Goal: Find contact information: Find contact information

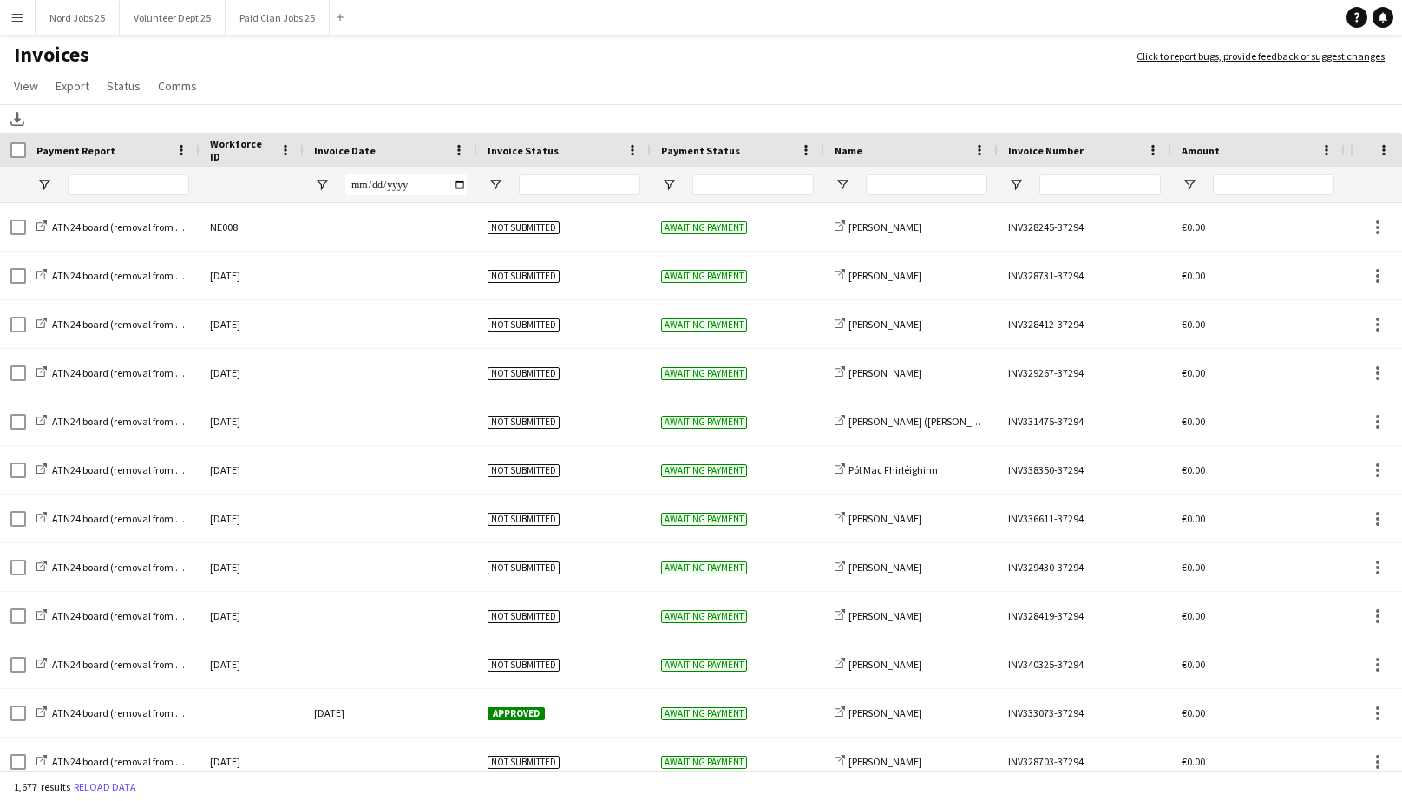
click at [16, 16] on app-icon "Menu" at bounding box center [17, 17] width 14 height 14
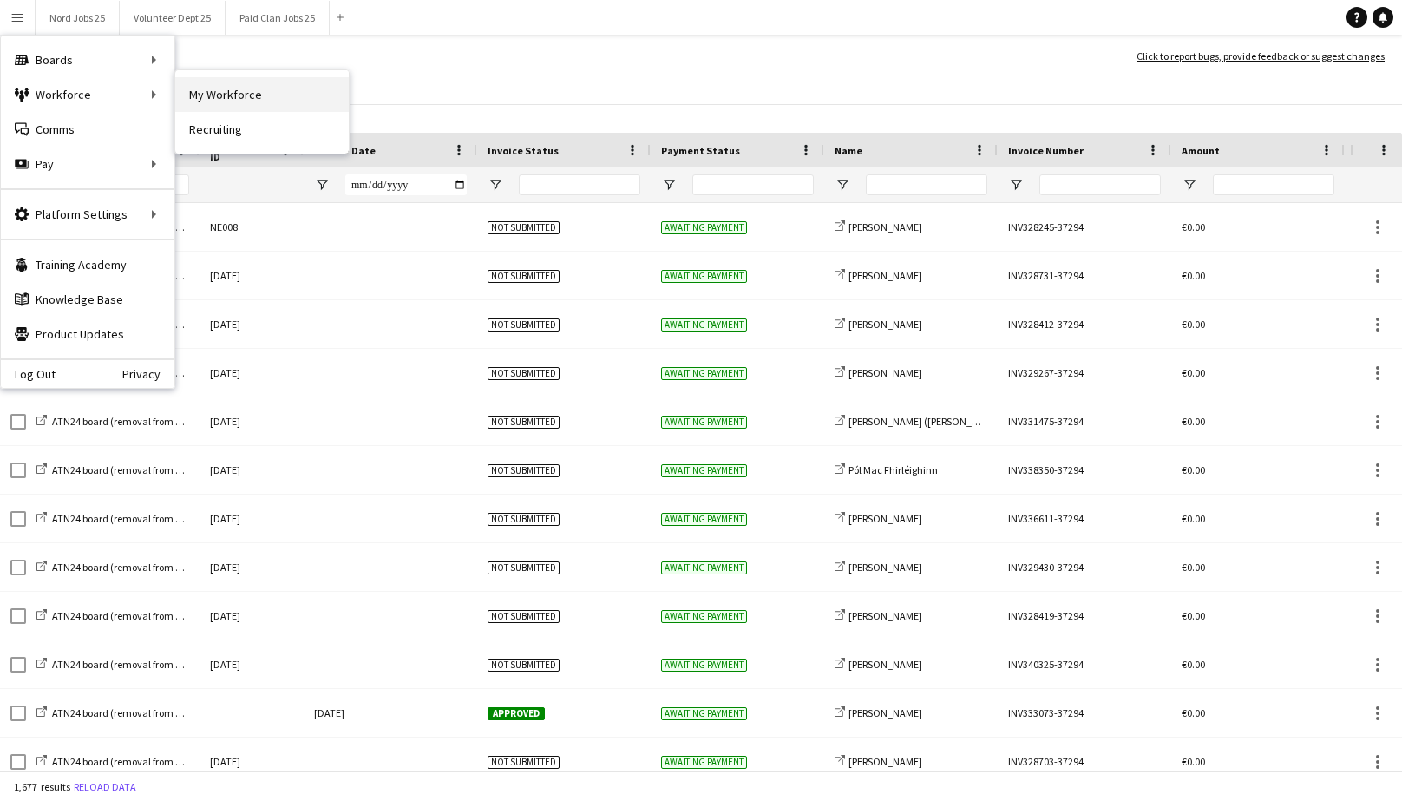
click at [208, 92] on link "My Workforce" at bounding box center [262, 94] width 174 height 35
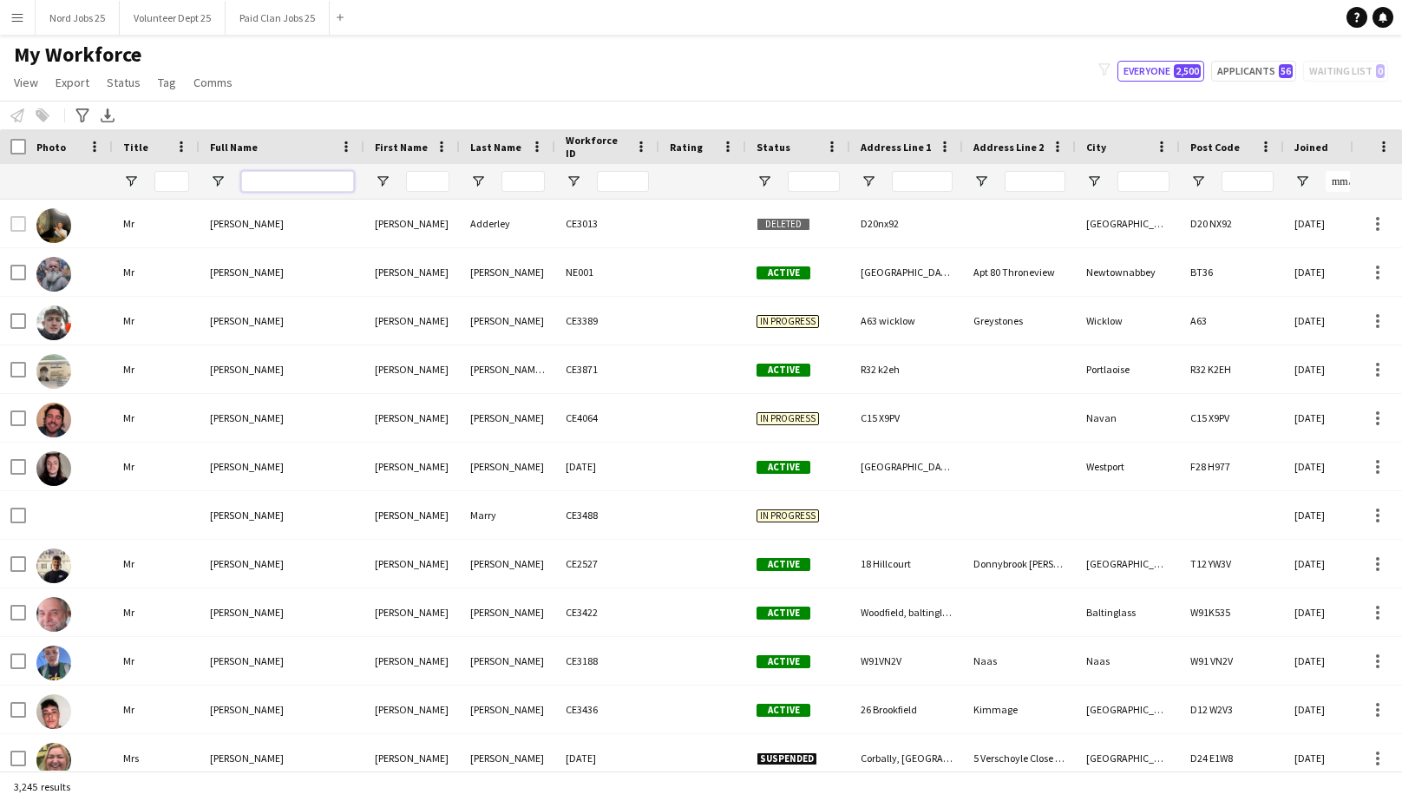
click at [292, 189] on input "Full Name Filter Input" at bounding box center [297, 181] width 113 height 21
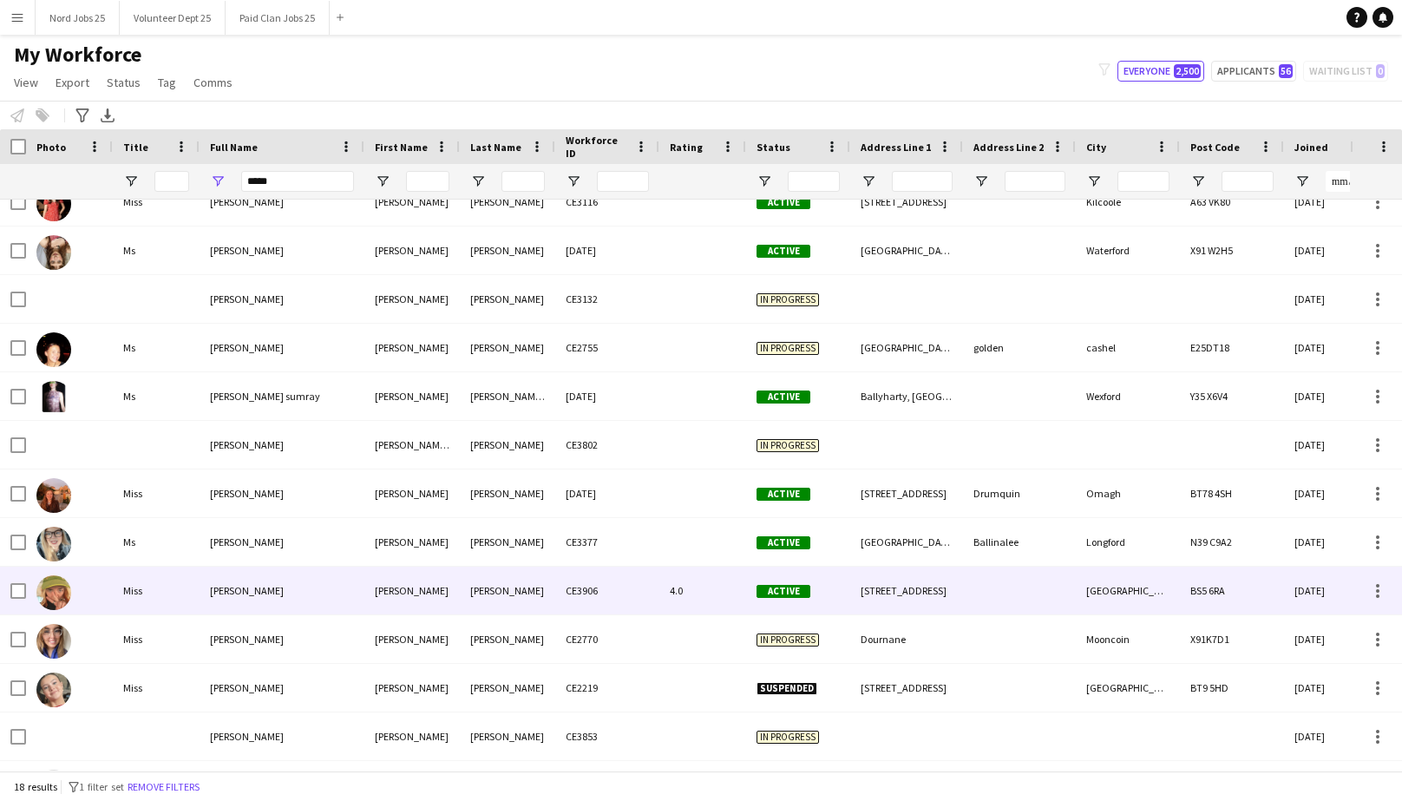
click at [292, 569] on div "[PERSON_NAME]" at bounding box center [282, 591] width 165 height 48
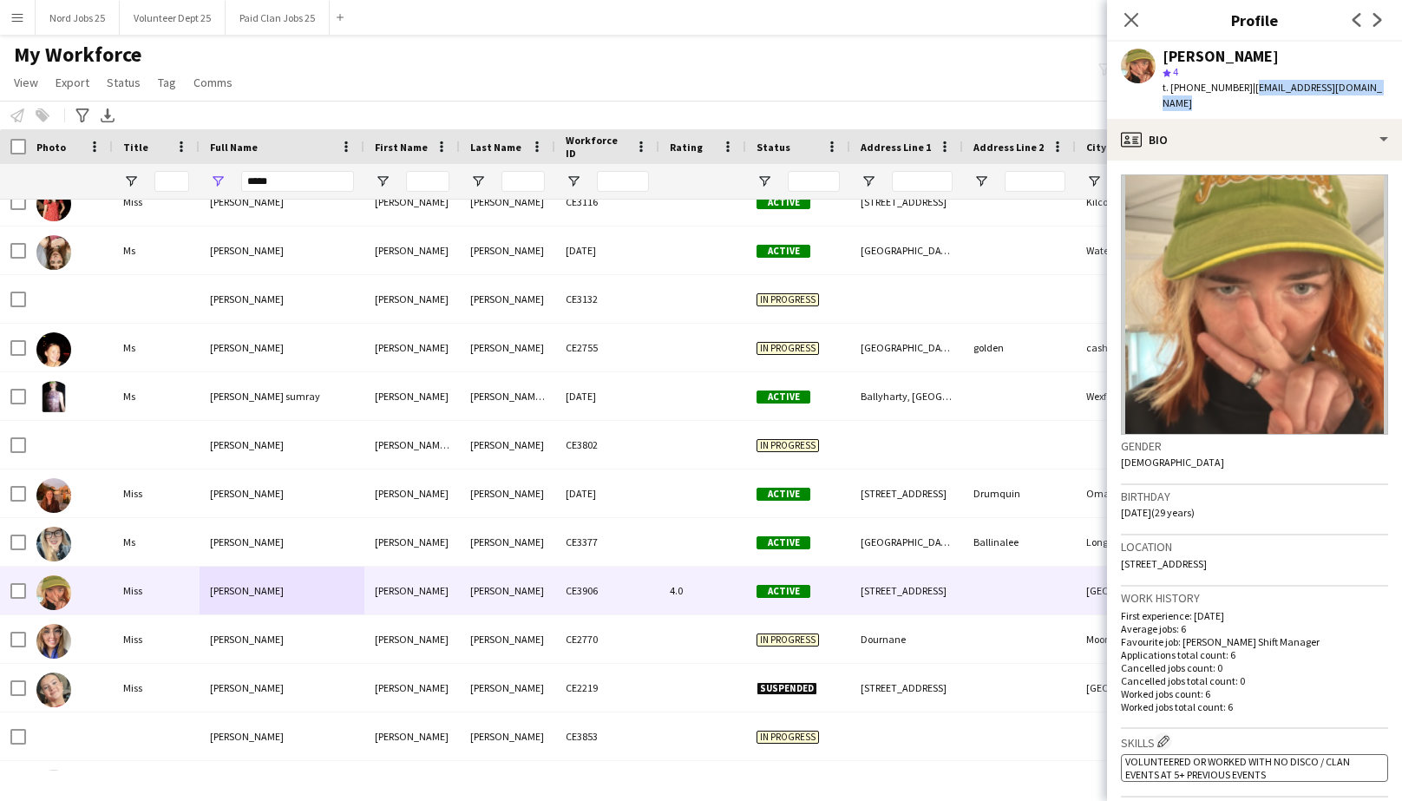
drag, startPoint x: 1248, startPoint y: 87, endPoint x: 1383, endPoint y: 90, distance: 135.4
click at [1383, 90] on span "| [EMAIL_ADDRESS][DOMAIN_NAME]" at bounding box center [1273, 95] width 220 height 29
copy span "[EMAIL_ADDRESS][DOMAIN_NAME]"
click at [253, 178] on input "*****" at bounding box center [297, 181] width 113 height 21
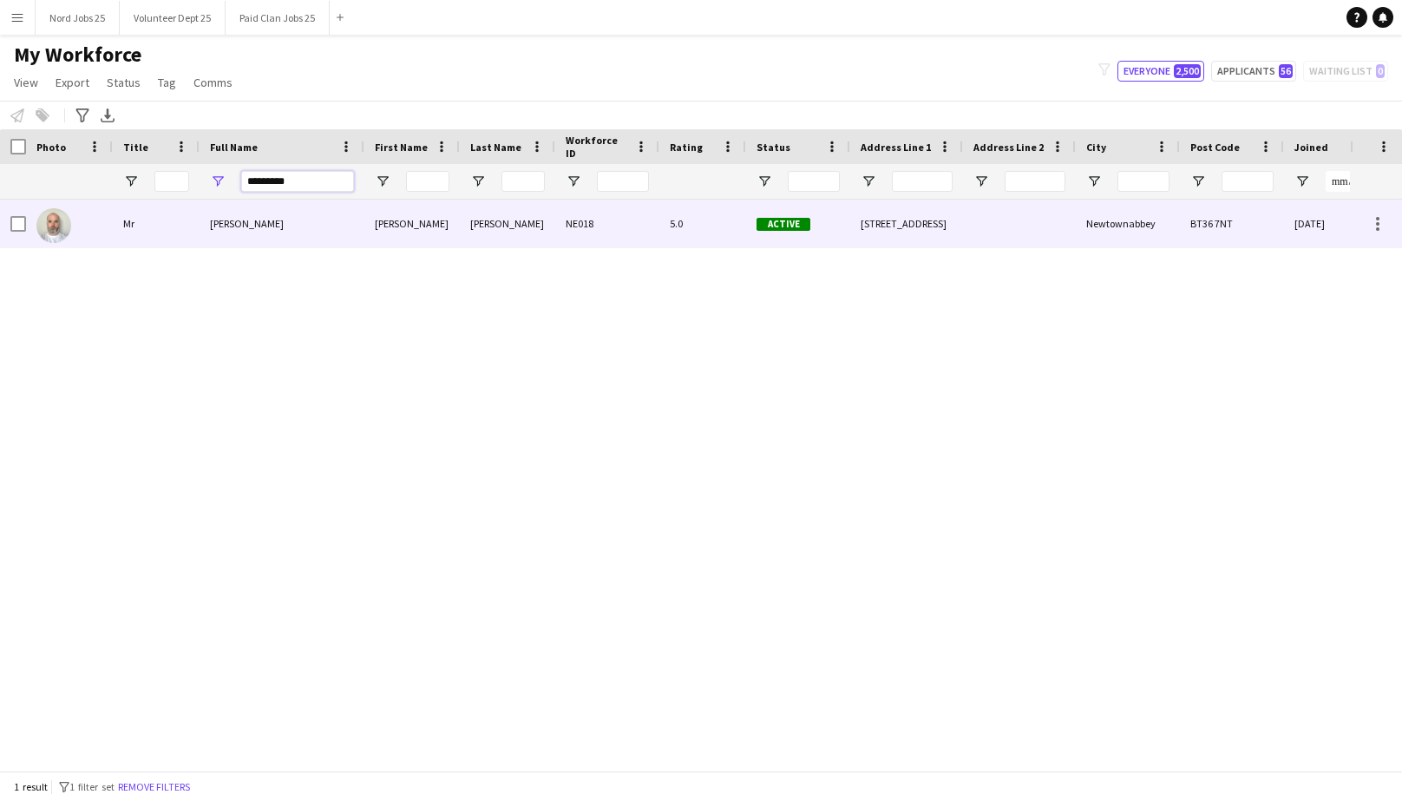
type input "*********"
click at [273, 239] on div "[PERSON_NAME]" at bounding box center [282, 224] width 165 height 48
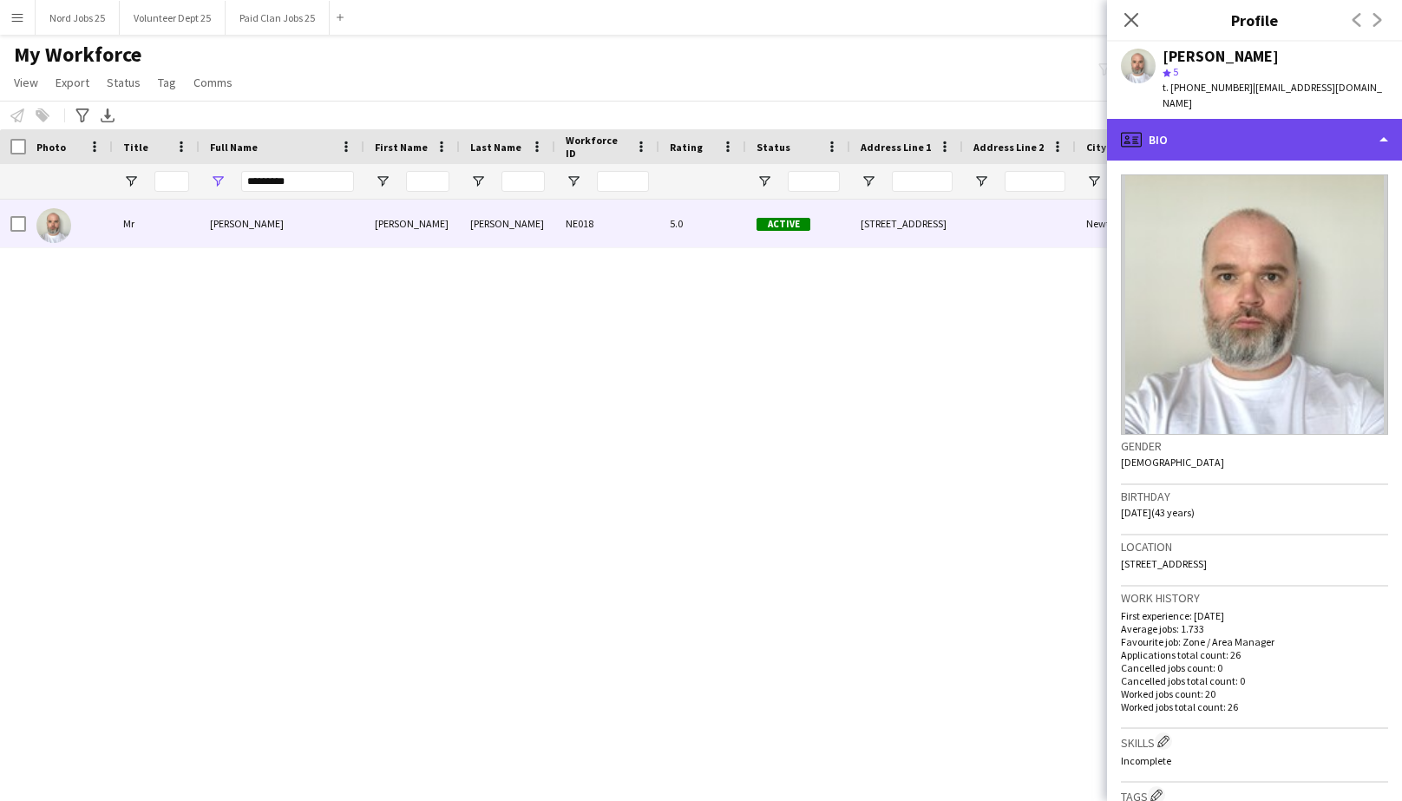
click at [1263, 119] on div "profile Bio" at bounding box center [1254, 140] width 295 height 42
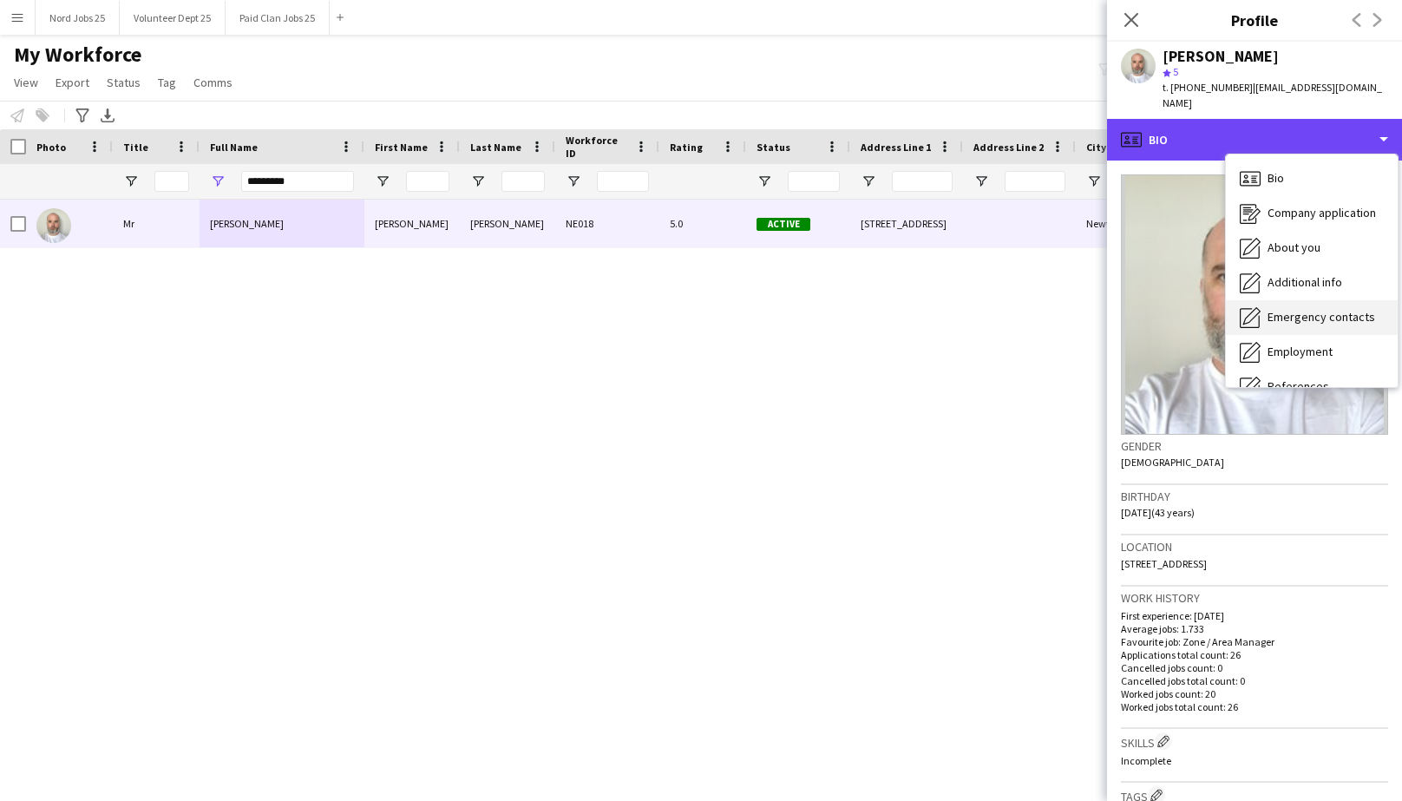
scroll to position [162, 0]
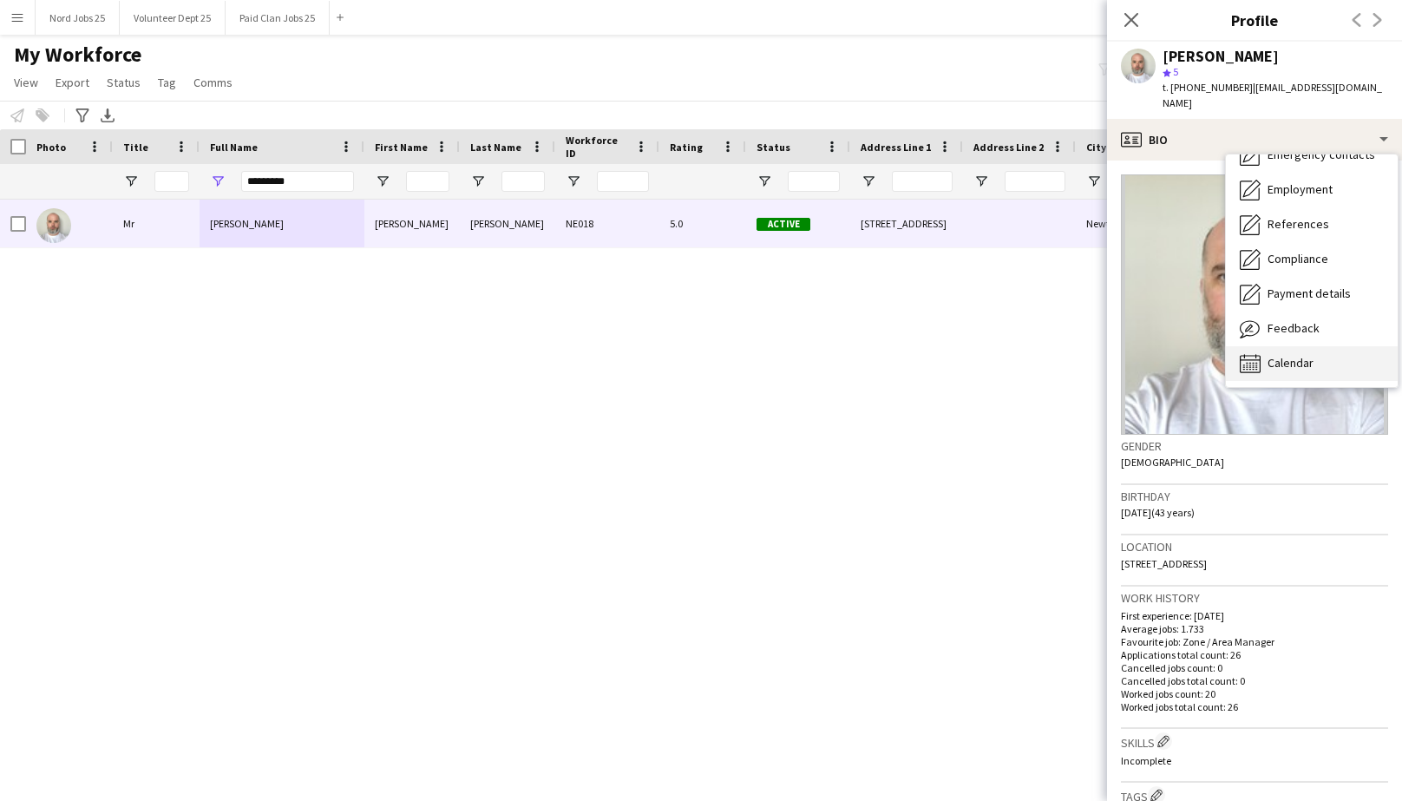
click at [1275, 355] on span "Calendar" at bounding box center [1291, 363] width 46 height 16
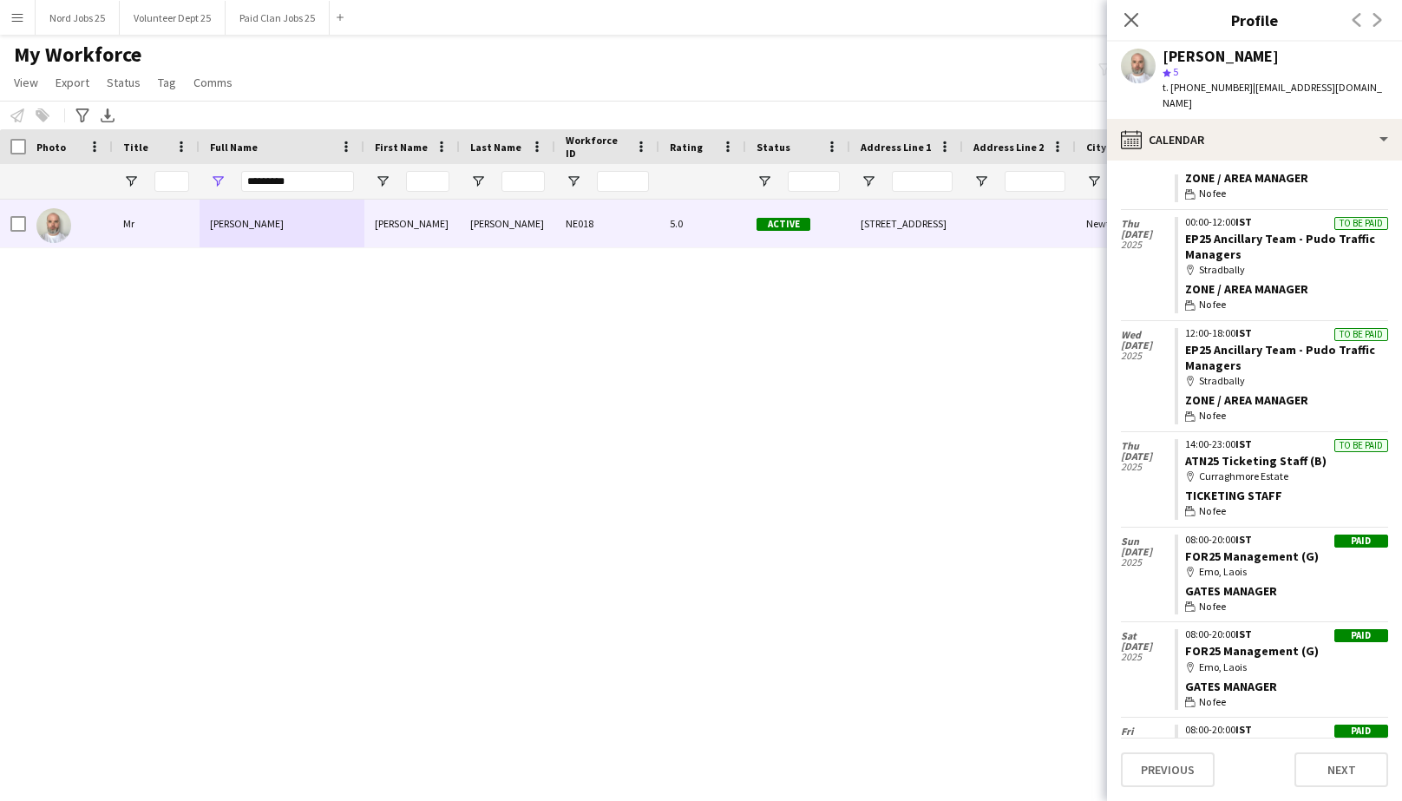
scroll to position [362, 0]
